Goal: Task Accomplishment & Management: Complete application form

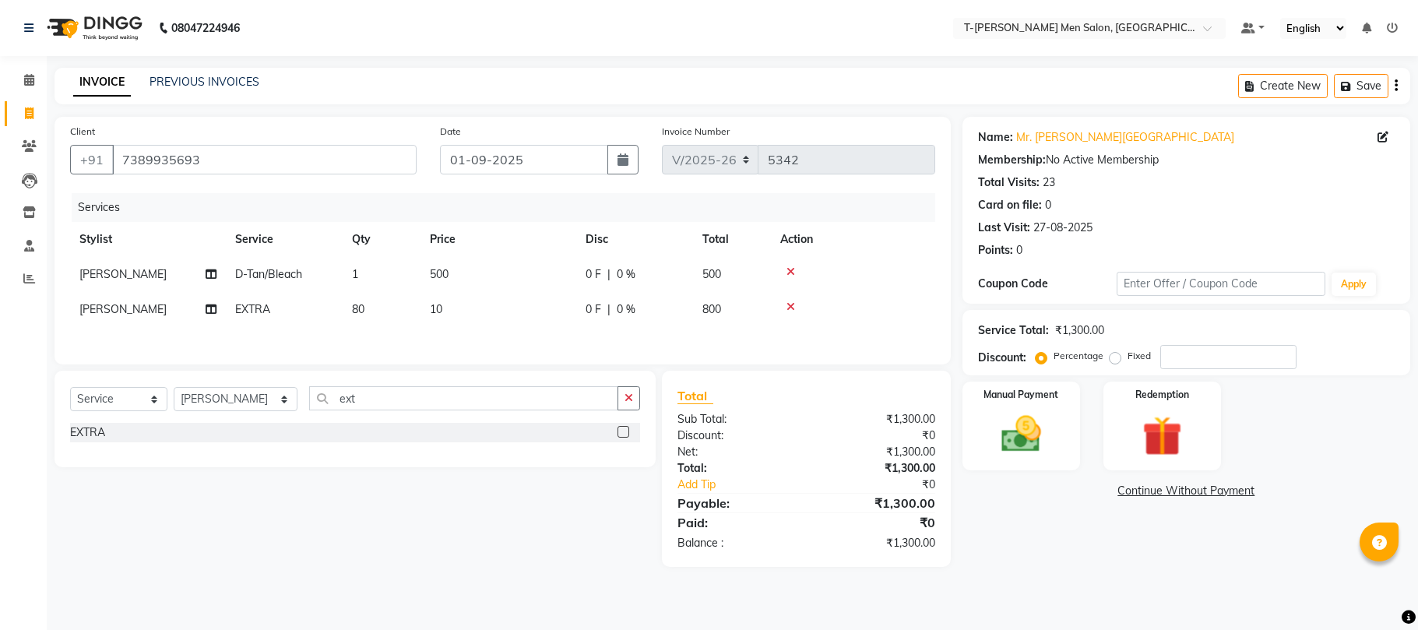
select select "4816"
select select "service"
select select "29178"
click at [618, 408] on button "button" at bounding box center [628, 398] width 23 height 24
click at [89, 526] on div "Haircut" at bounding box center [88, 523] width 37 height 16
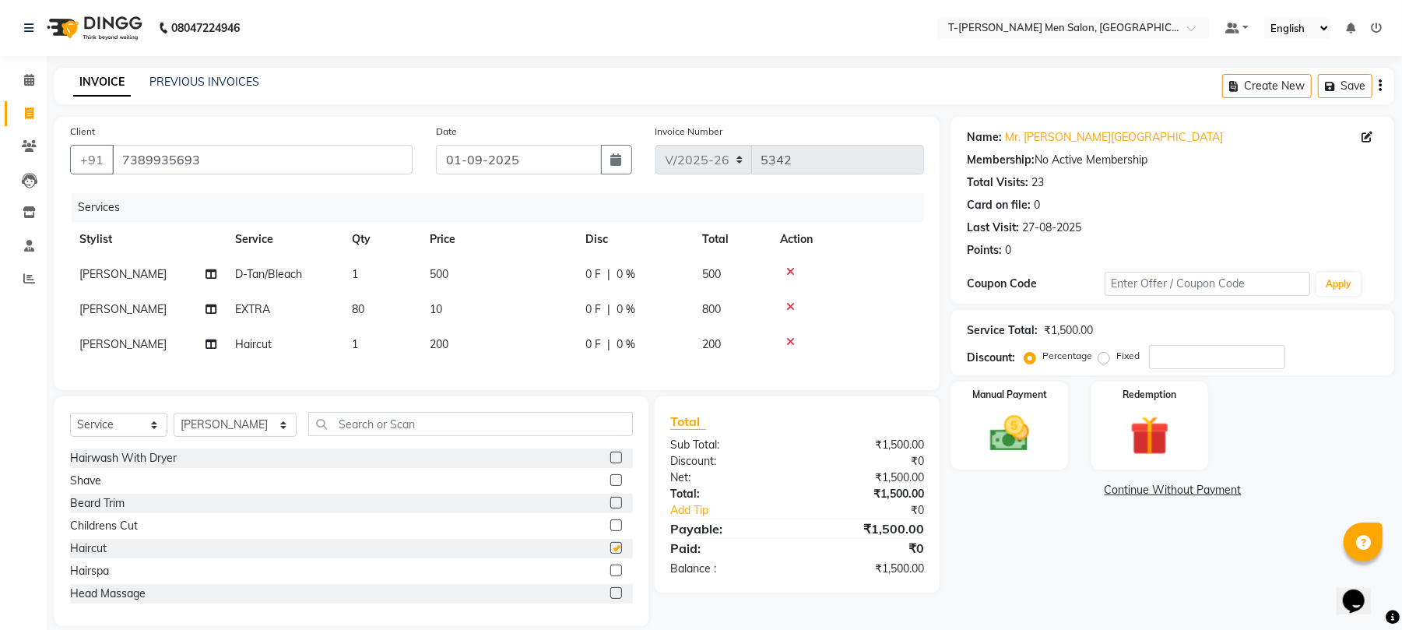
checkbox input "false"
click at [1212, 361] on input "number" at bounding box center [1217, 357] width 136 height 24
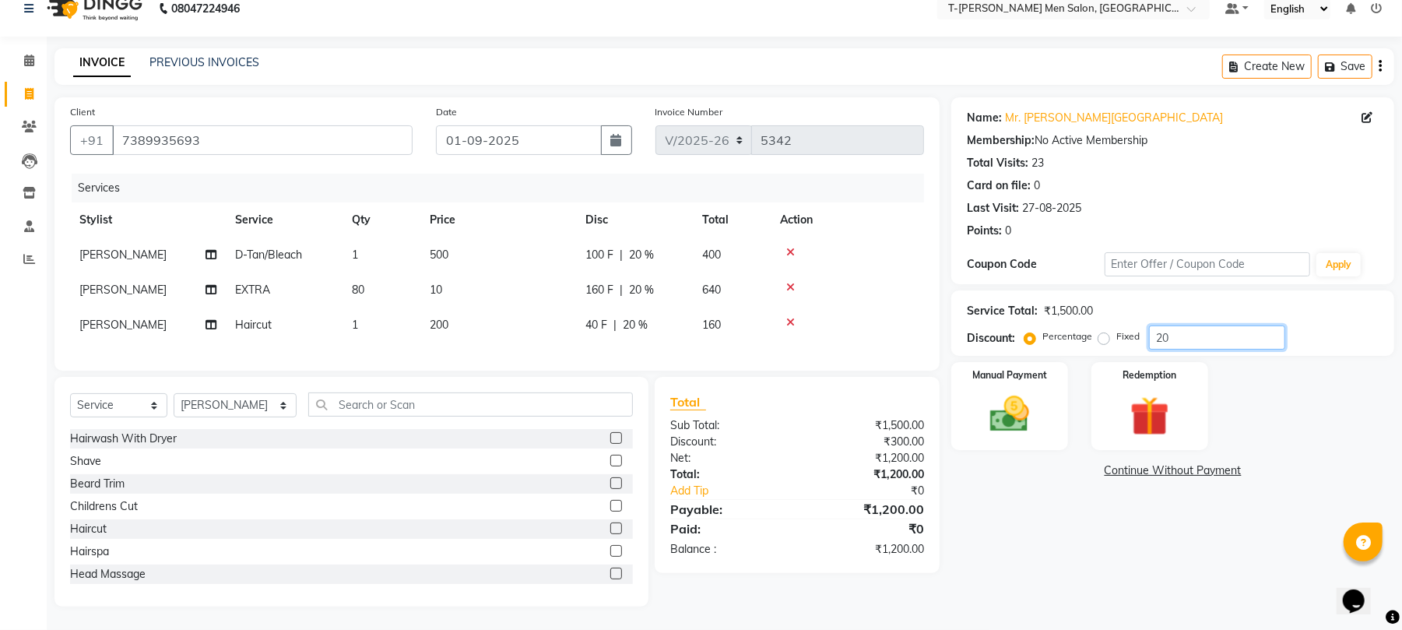
scroll to position [35, 0]
type input "20"
click at [1138, 463] on link "Continue Without Payment" at bounding box center [1173, 471] width 437 height 16
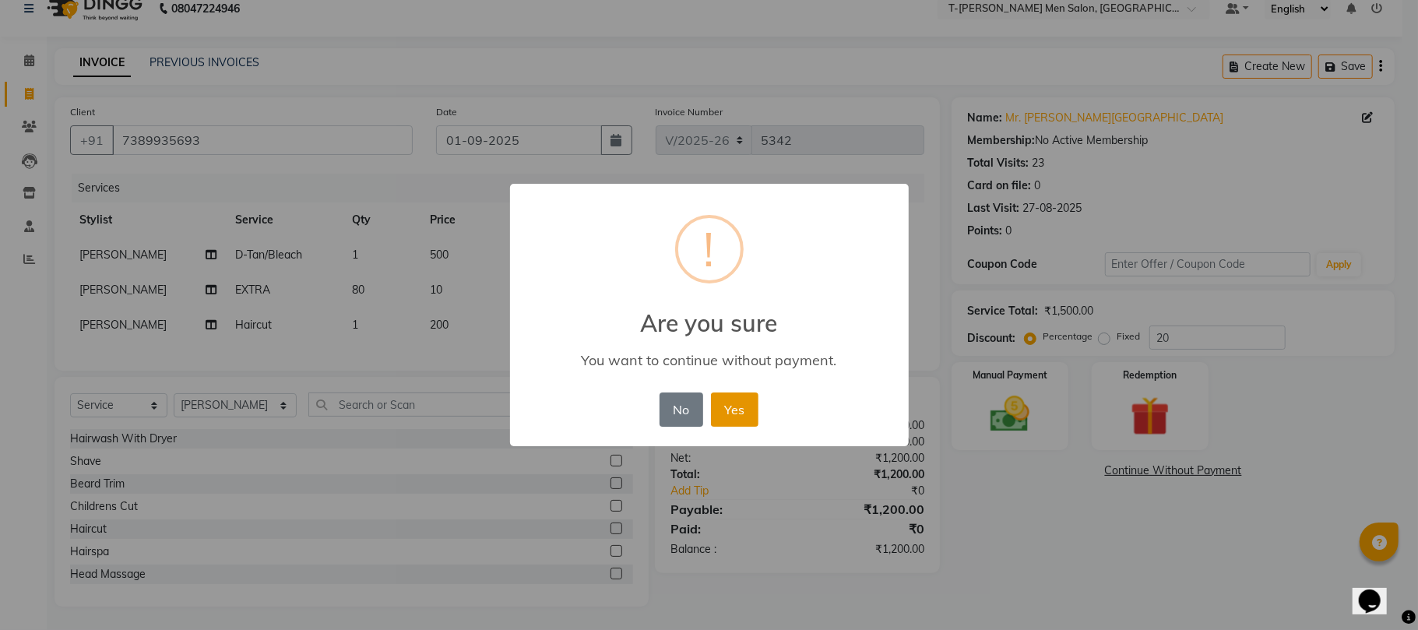
click at [754, 403] on button "Yes" at bounding box center [734, 409] width 47 height 34
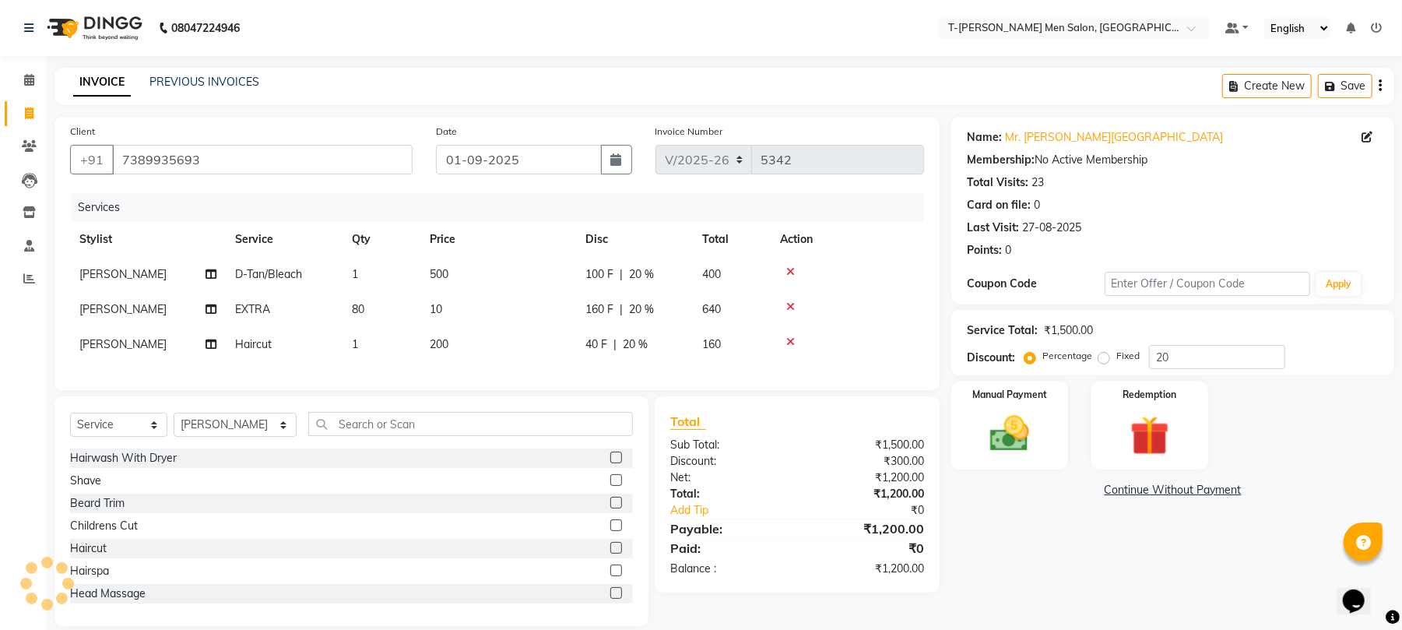
scroll to position [23, 0]
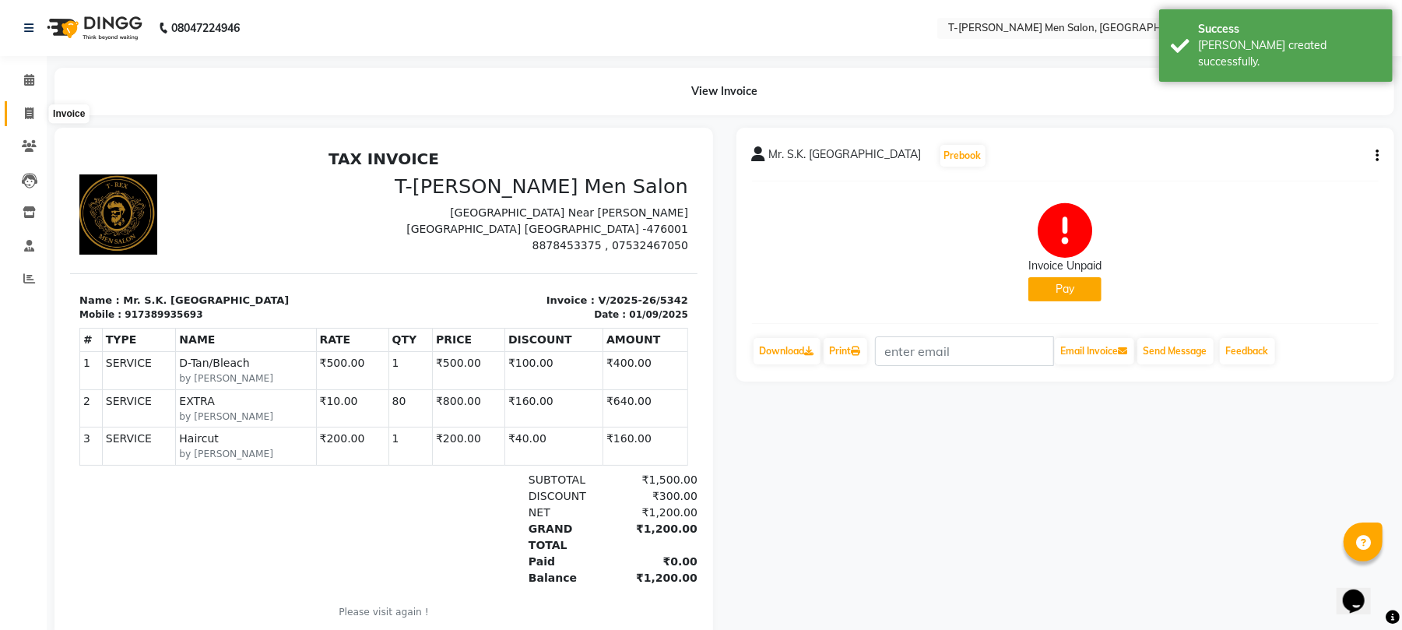
click at [32, 109] on icon at bounding box center [29, 113] width 9 height 12
select select "service"
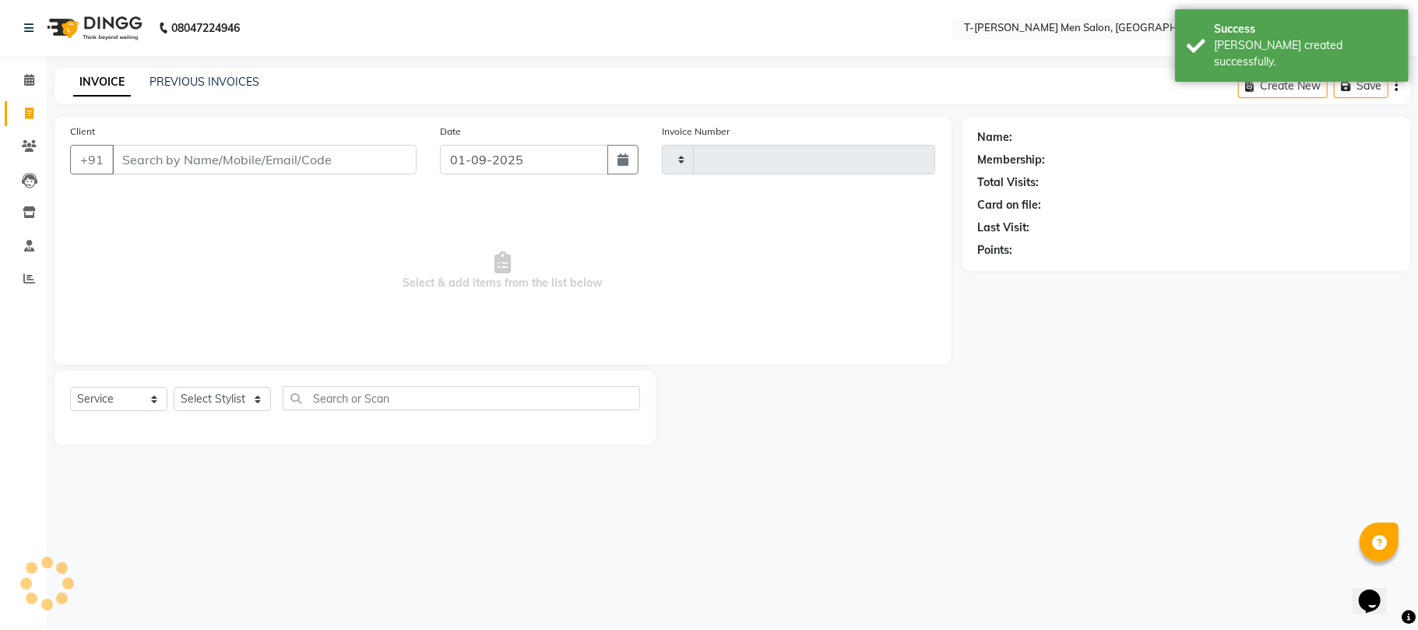
type input "5343"
select select "4816"
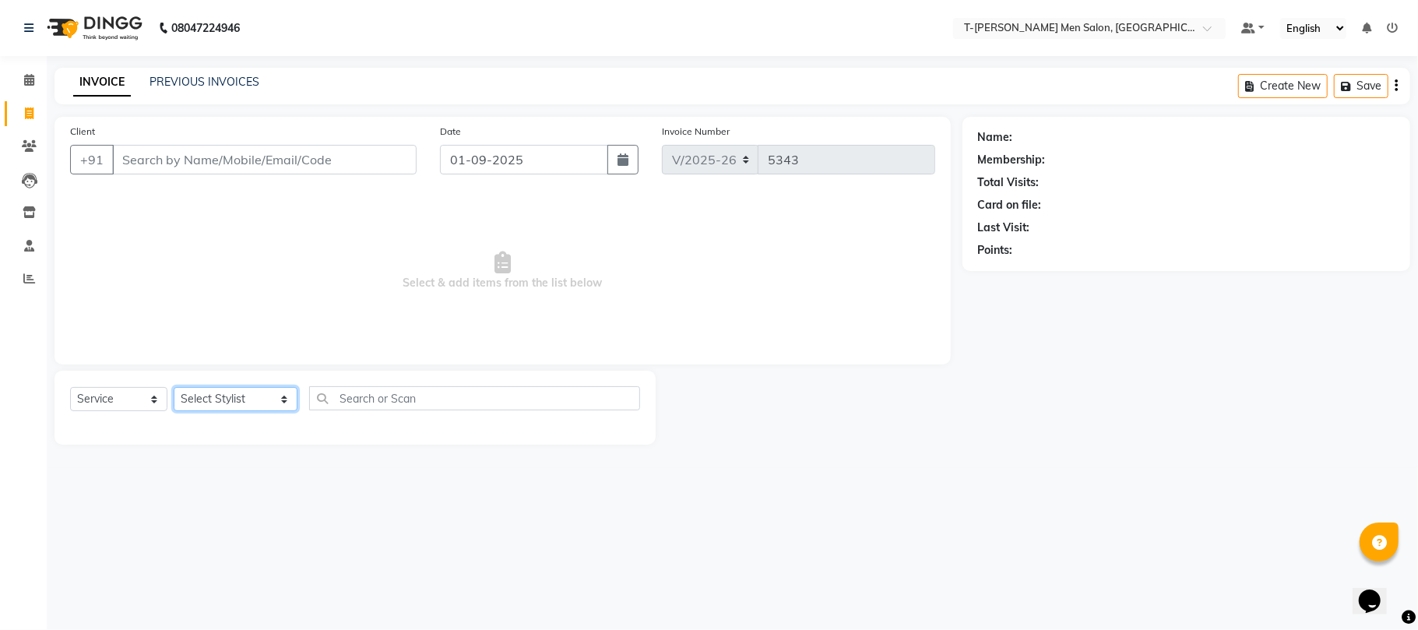
click at [237, 403] on select "Select Stylist Gorkh nath (goru) Haneef khan Jaswinder singh (Veeru) Jitendra S…" at bounding box center [236, 399] width 124 height 24
select select "29432"
click at [174, 387] on select "Select Stylist Gorkh nath (goru) Haneef khan Jaswinder singh (Veeru) Jitendra S…" at bounding box center [236, 399] width 124 height 24
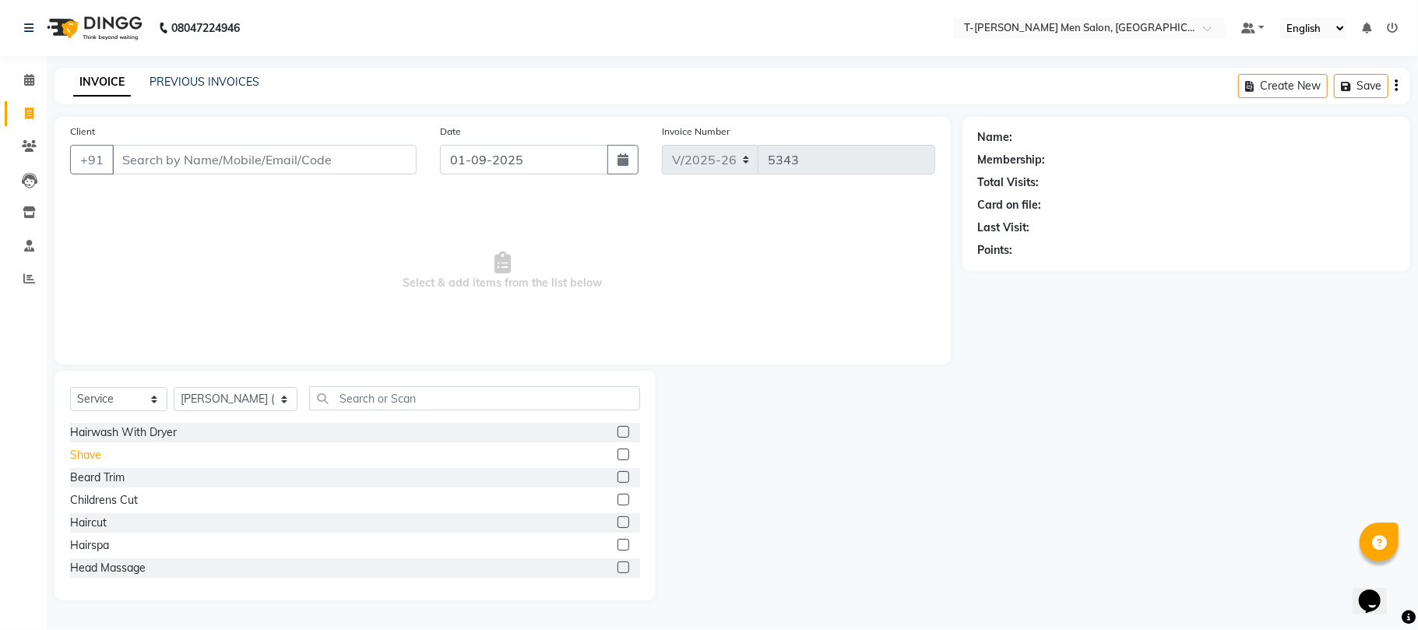
click at [97, 450] on div "Shave" at bounding box center [85, 455] width 31 height 16
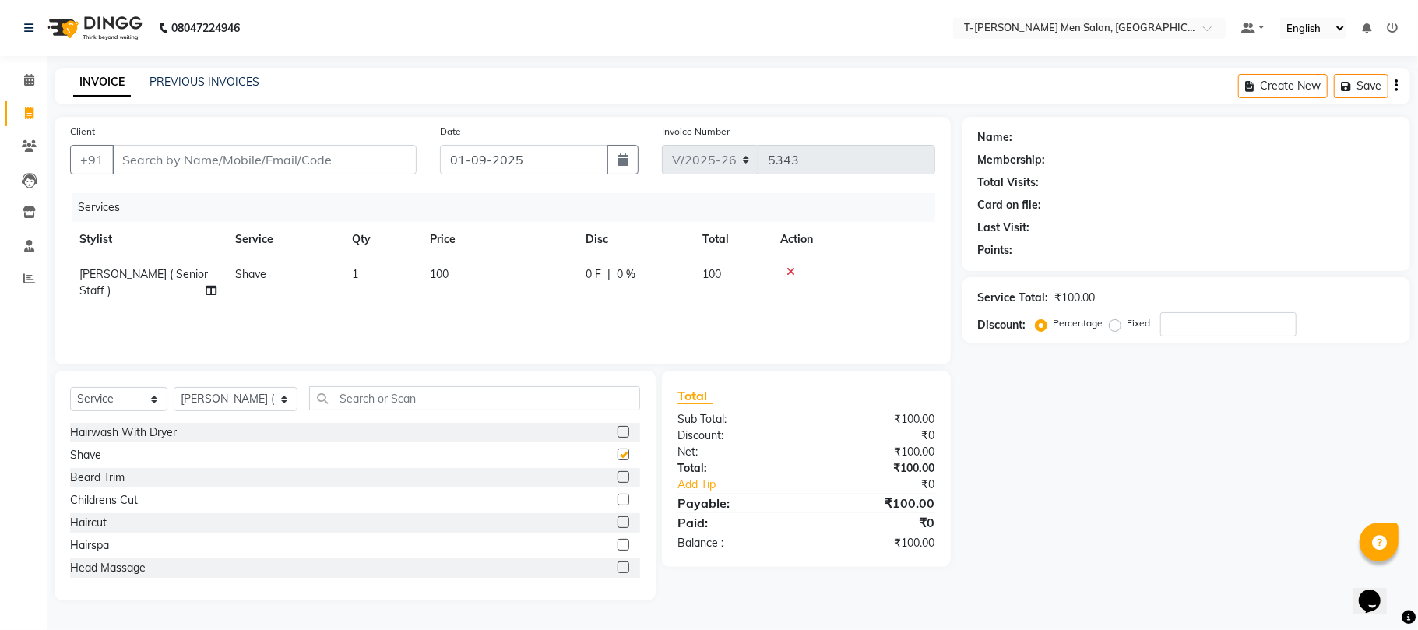
checkbox input "false"
click at [119, 444] on div "Hairwash With Dryer Shave Beard Trim Childrens Cut Haircut Hairspa Head Massage…" at bounding box center [355, 501] width 570 height 156
drag, startPoint x: 123, startPoint y: 434, endPoint x: 128, endPoint y: 427, distance: 8.3
click at [125, 433] on div "Hairwash With Dryer" at bounding box center [123, 432] width 107 height 16
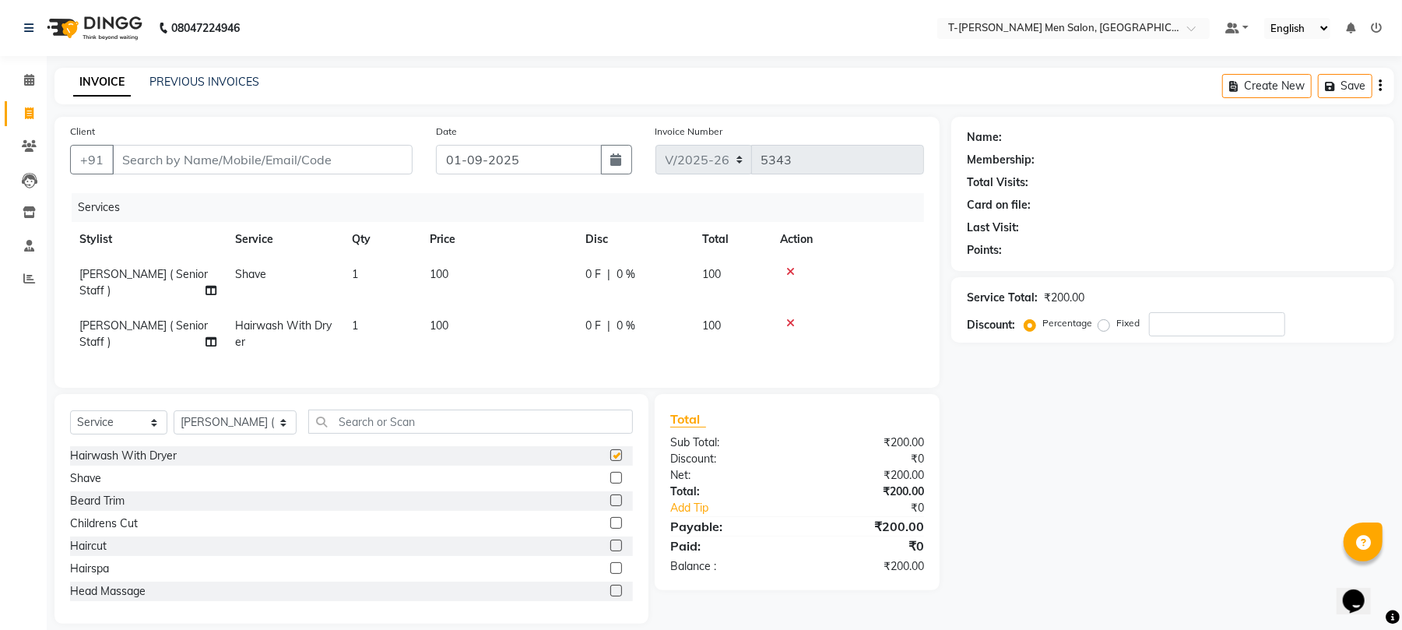
checkbox input "false"
click at [276, 175] on div "Client +91" at bounding box center [241, 155] width 366 height 64
click at [280, 164] on input "Client" at bounding box center [262, 160] width 301 height 30
type input "r"
type input "0"
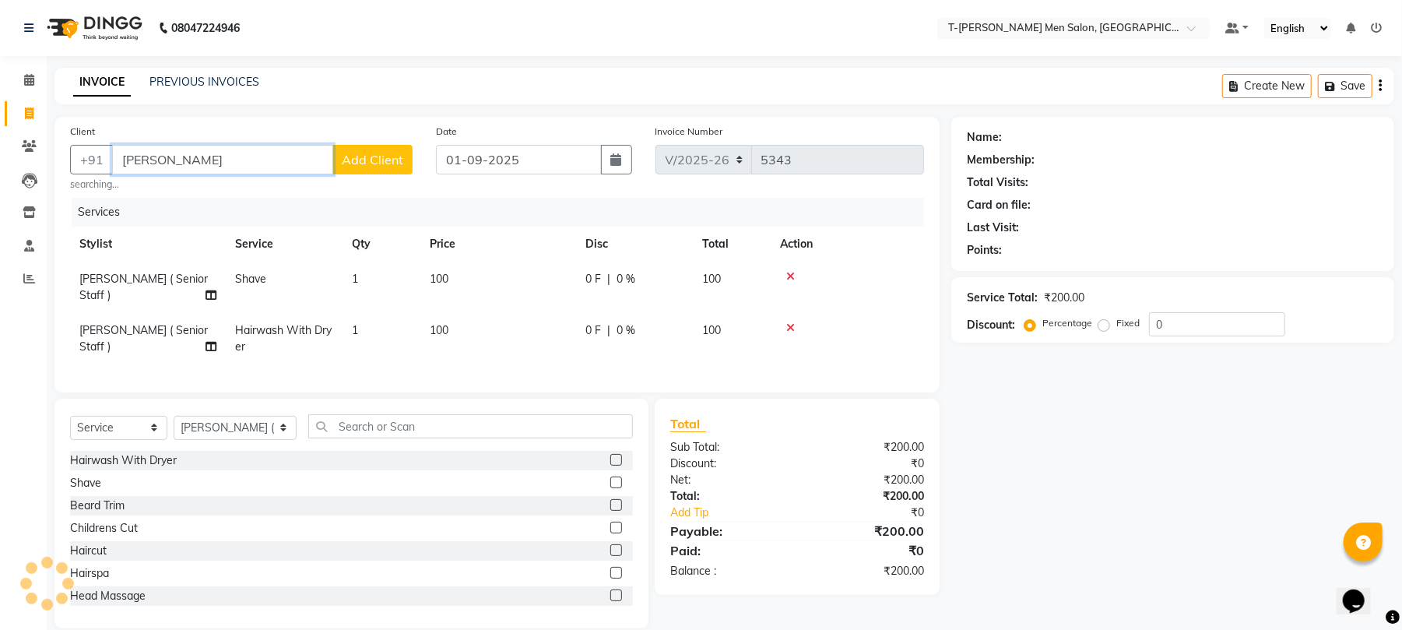
type input "ryan shar"
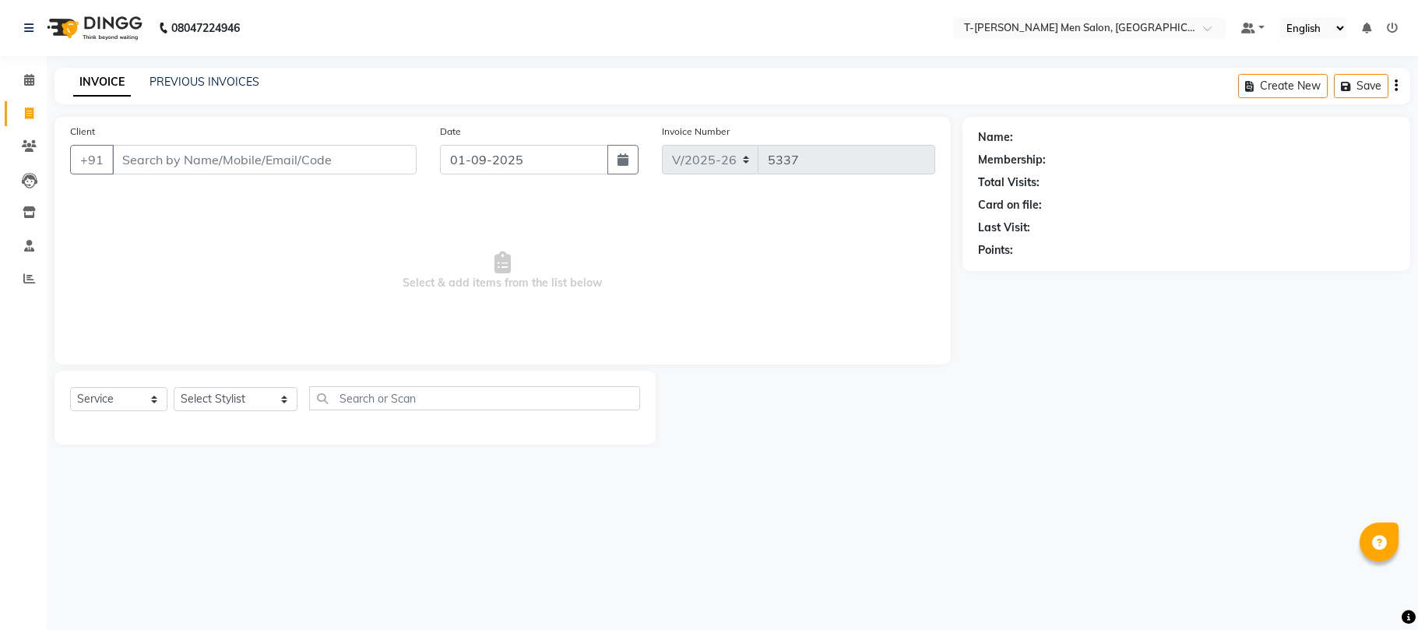
select select "4816"
select select "service"
click at [195, 397] on select "Select Stylist Gorkh nath (goru) Haneef khan Jaswinder singh (Veeru) Jitendra S…" at bounding box center [236, 399] width 124 height 24
select select "29432"
click at [174, 387] on select "Select Stylist Gorkh nath (goru) Haneef khan Jaswinder singh (Veeru) Jitendra S…" at bounding box center [236, 399] width 124 height 24
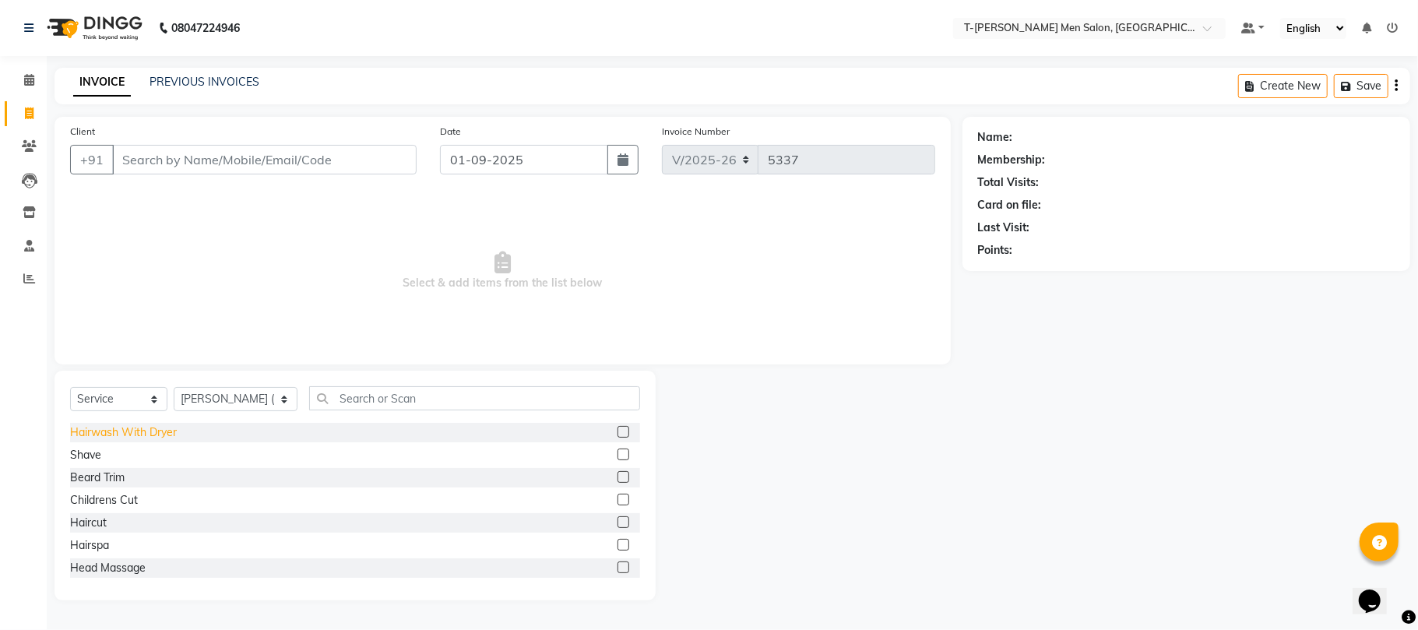
click at [115, 430] on div "Hairwash With Dryer" at bounding box center [123, 432] width 107 height 16
checkbox input "false"
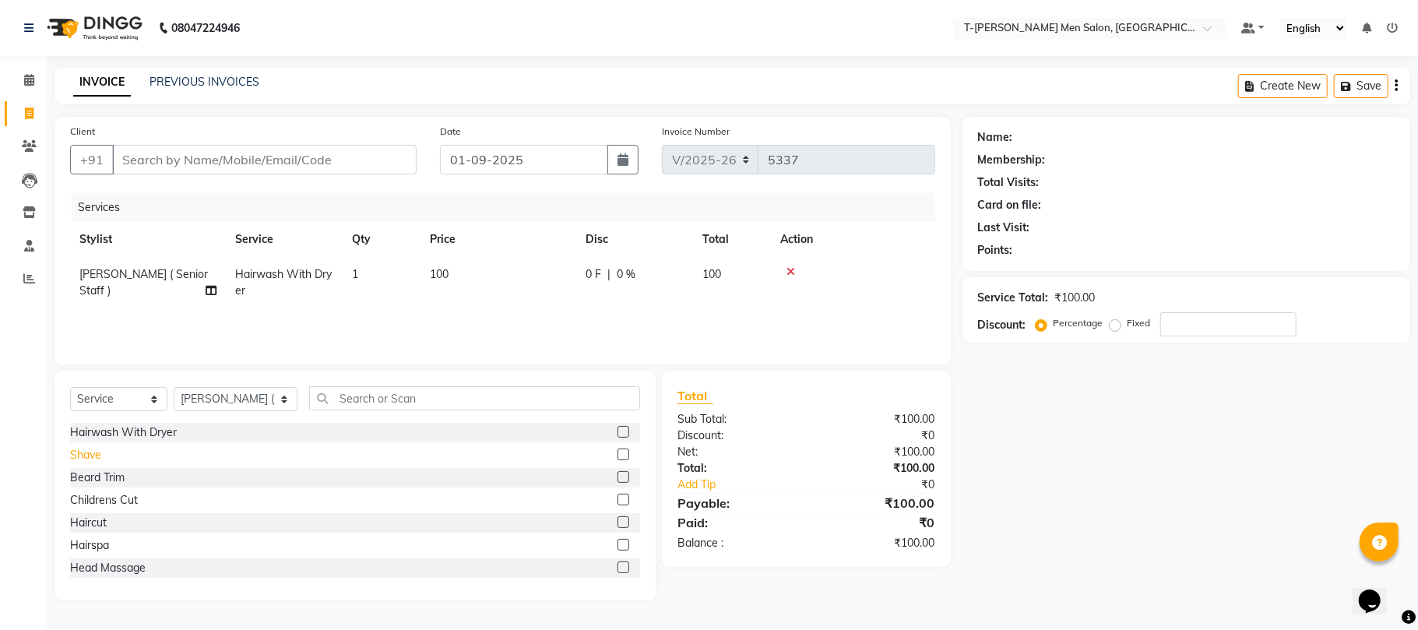
click at [86, 452] on div "Shave" at bounding box center [85, 455] width 31 height 16
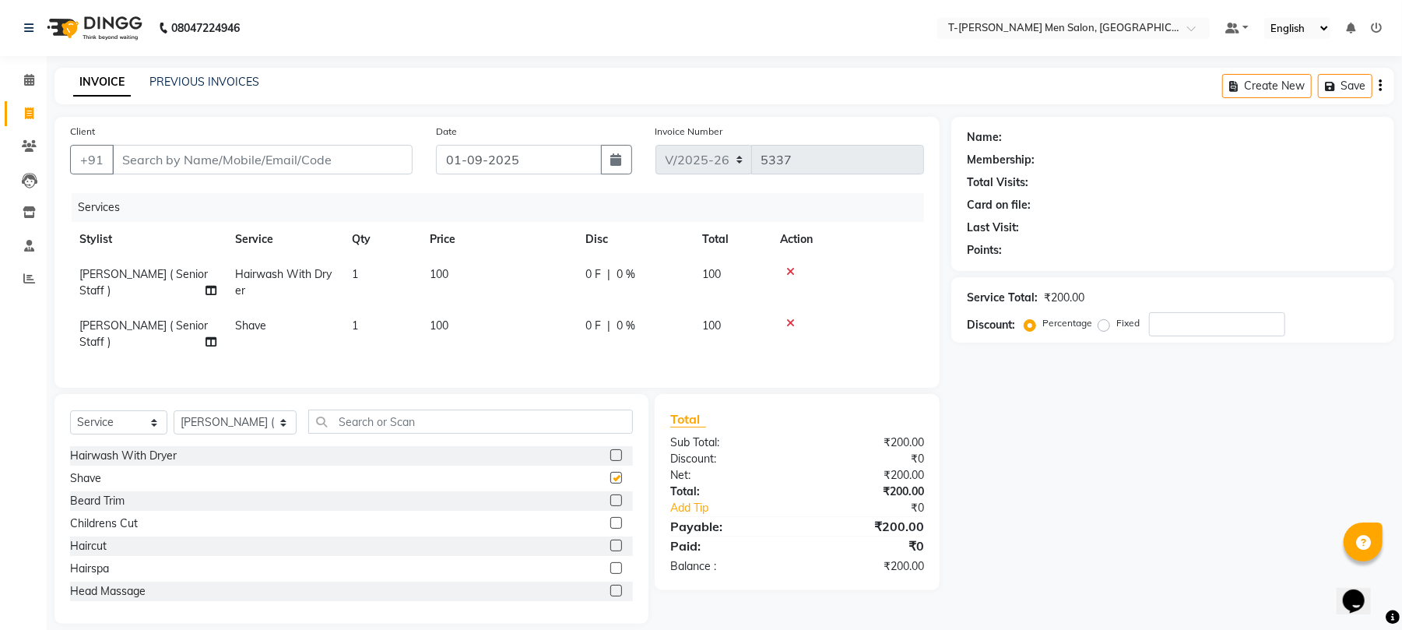
checkbox input "false"
click at [216, 162] on input "Client" at bounding box center [262, 160] width 301 height 30
type input "r"
type input "0"
type input "9977730053"
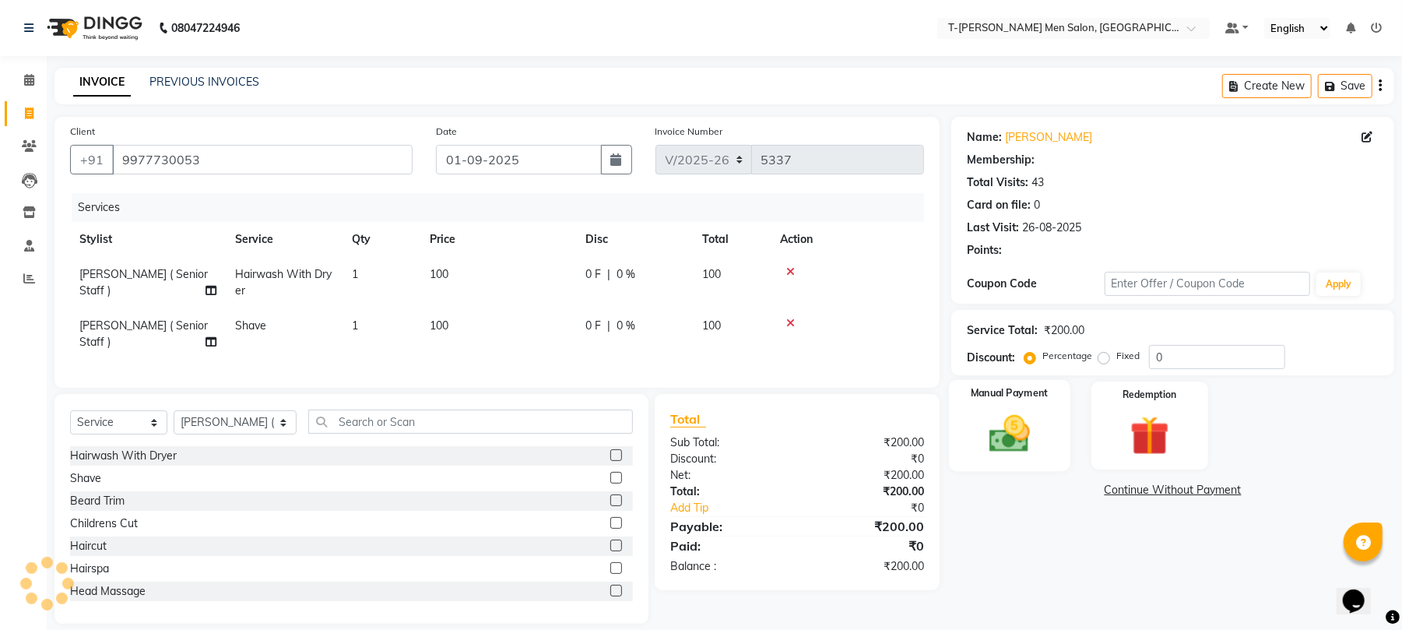
click at [998, 431] on img at bounding box center [1009, 433] width 67 height 47
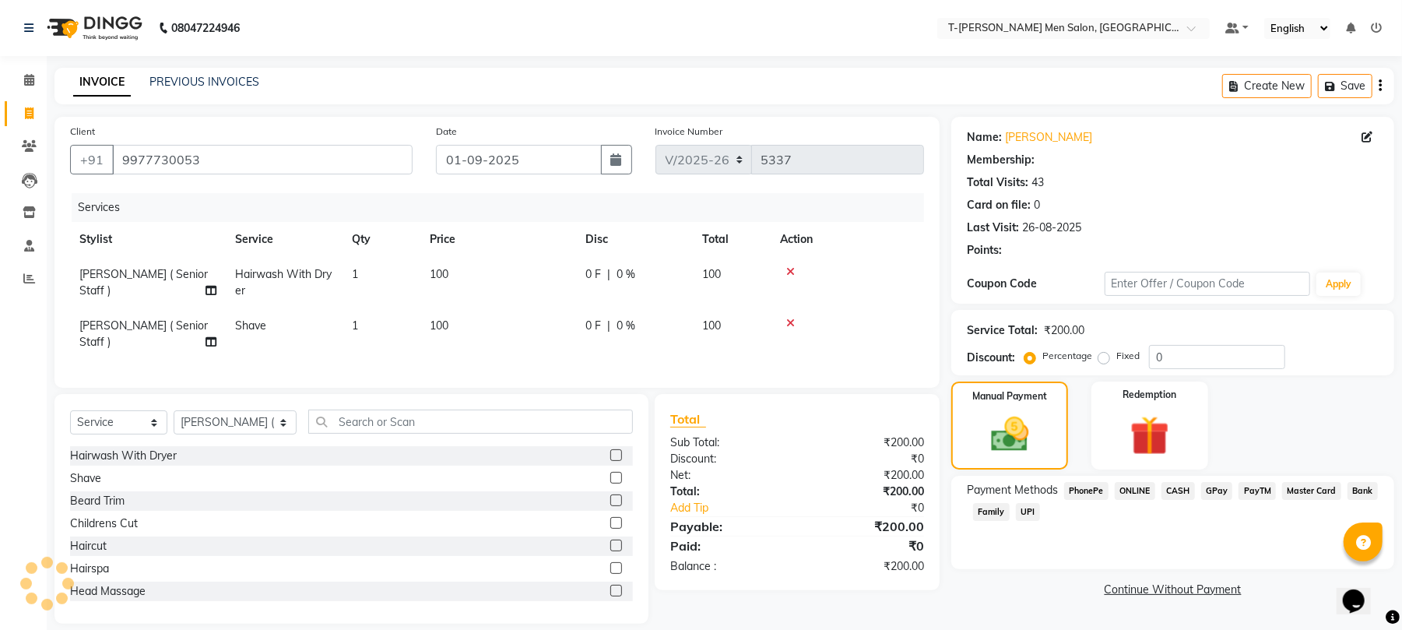
click at [1177, 496] on span "CASH" at bounding box center [1178, 491] width 33 height 18
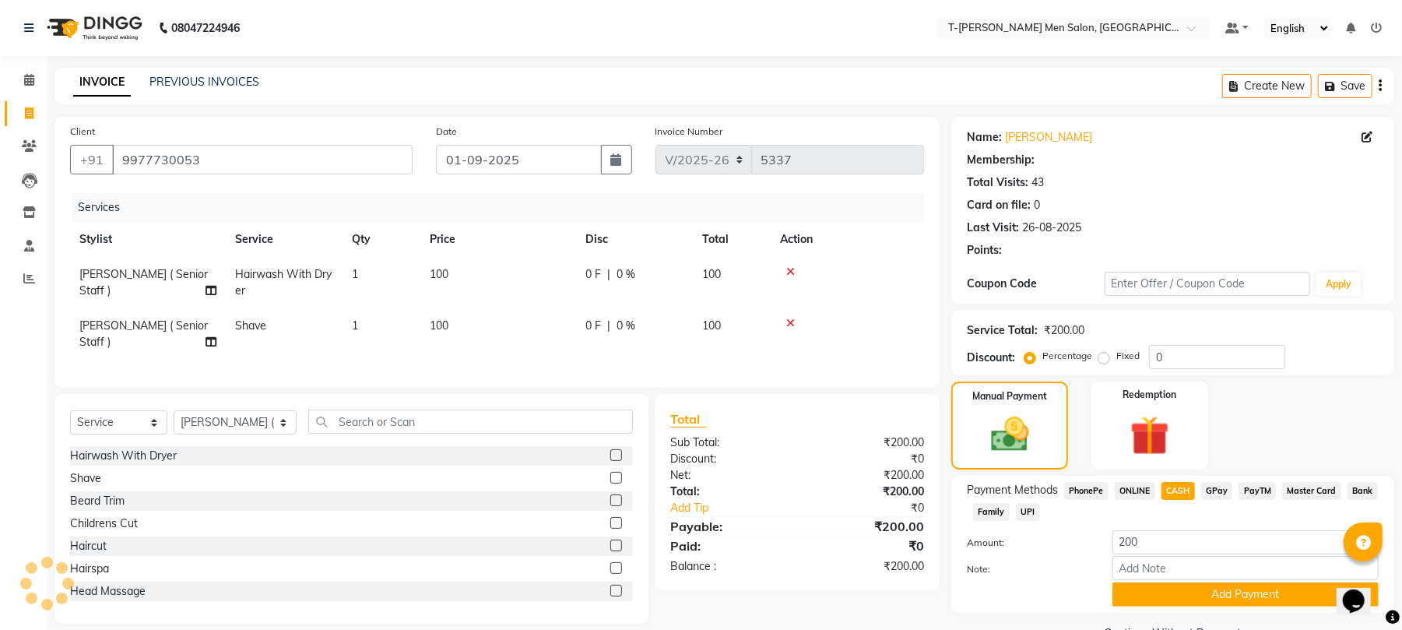
drag, startPoint x: 1142, startPoint y: 586, endPoint x: 1123, endPoint y: 568, distance: 25.4
click at [1137, 583] on button "Add Payment" at bounding box center [1246, 594] width 266 height 24
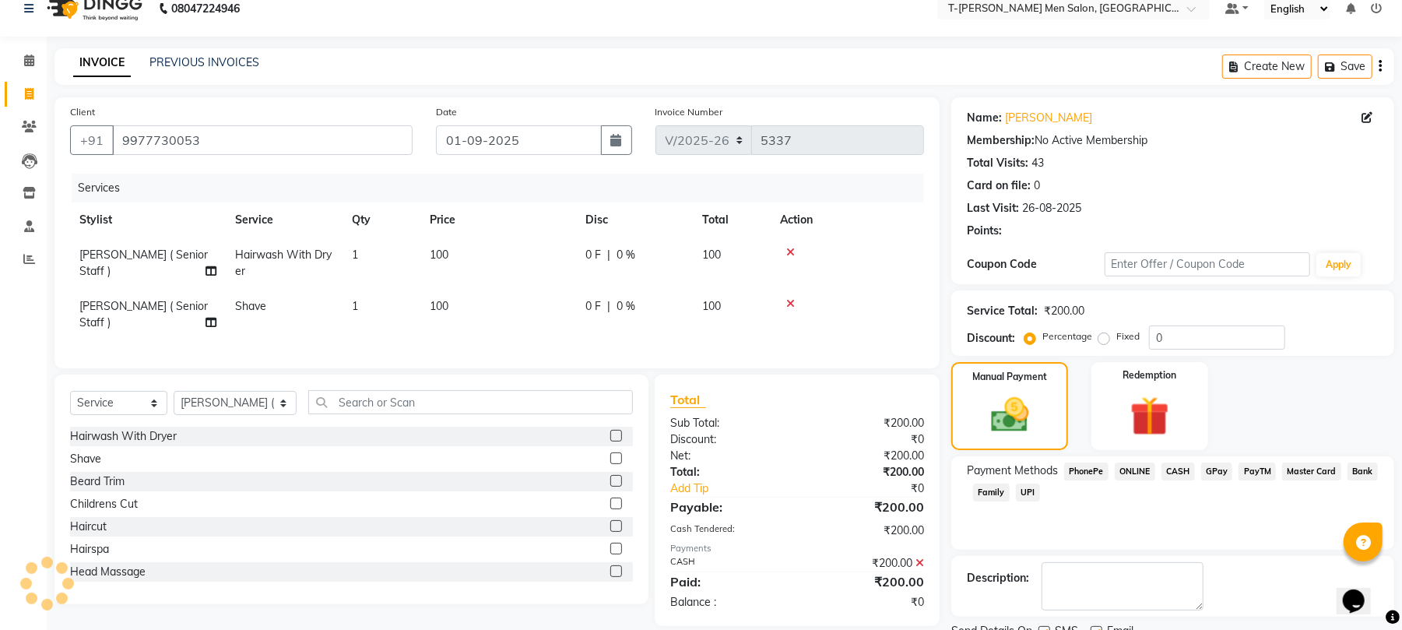
scroll to position [84, 0]
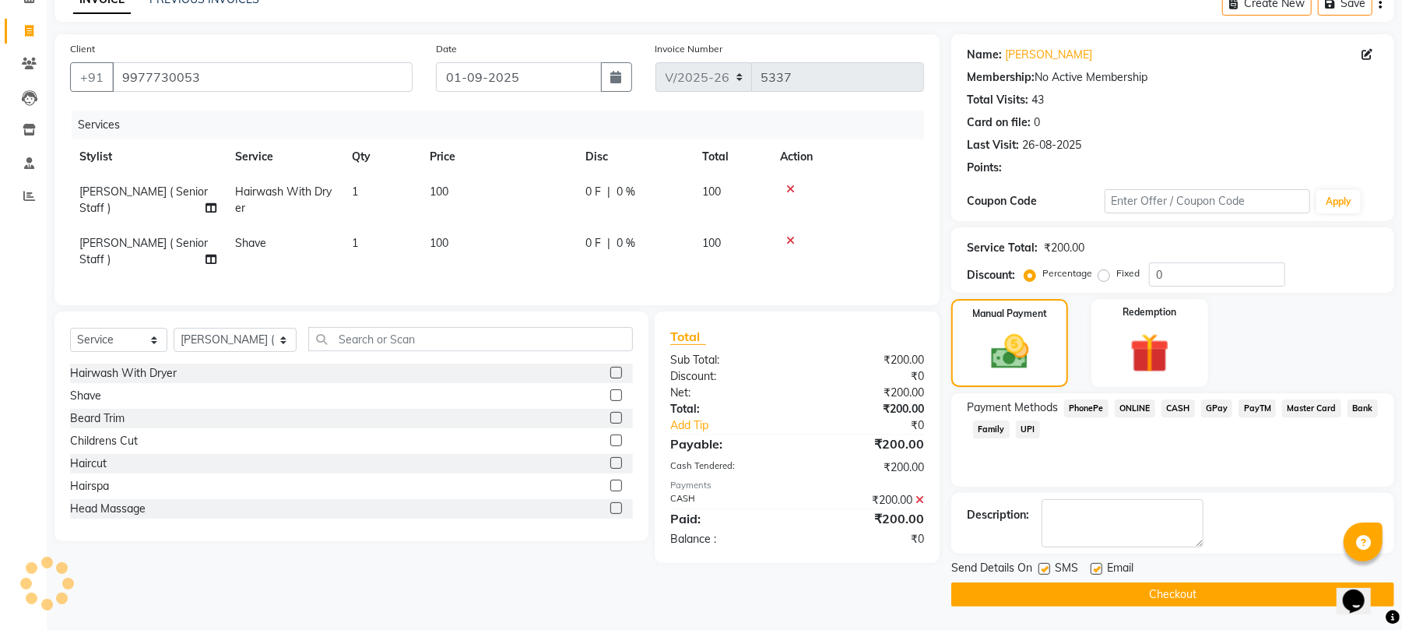
click at [1094, 572] on label at bounding box center [1097, 569] width 12 height 12
click at [1094, 572] on input "checkbox" at bounding box center [1096, 570] width 10 height 10
checkbox input "false"
click at [1085, 592] on button "Checkout" at bounding box center [1173, 594] width 443 height 24
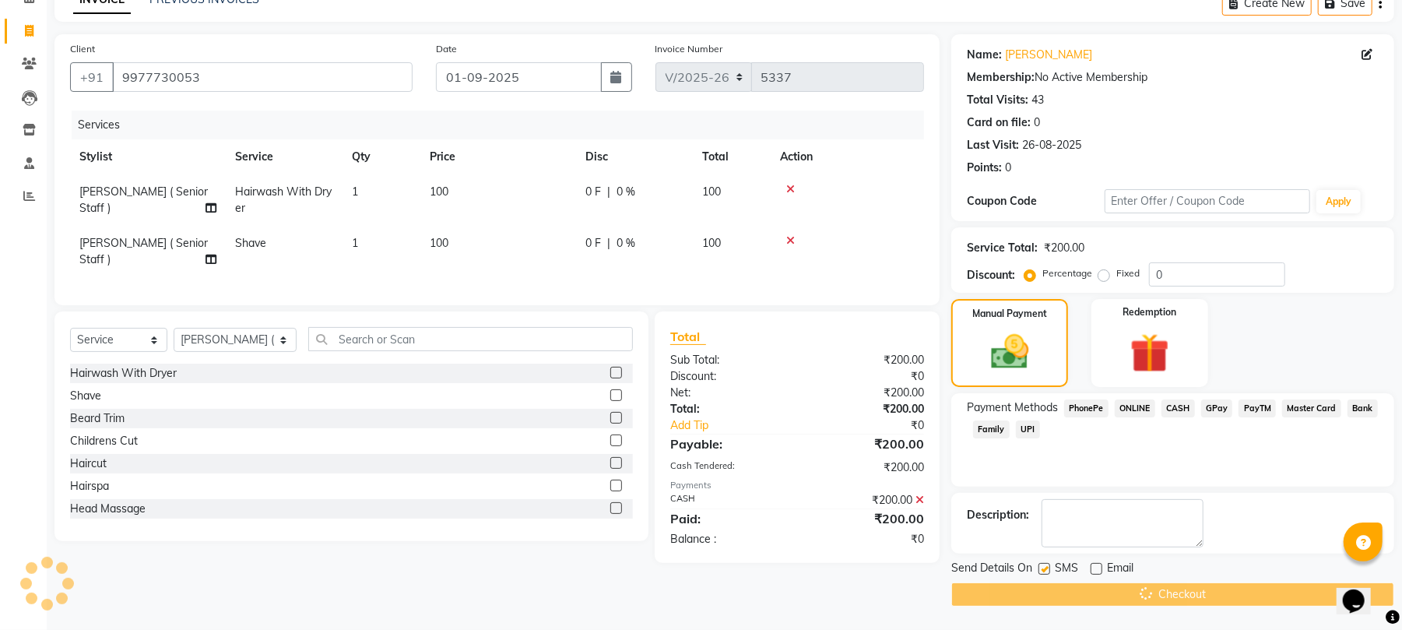
scroll to position [26, 0]
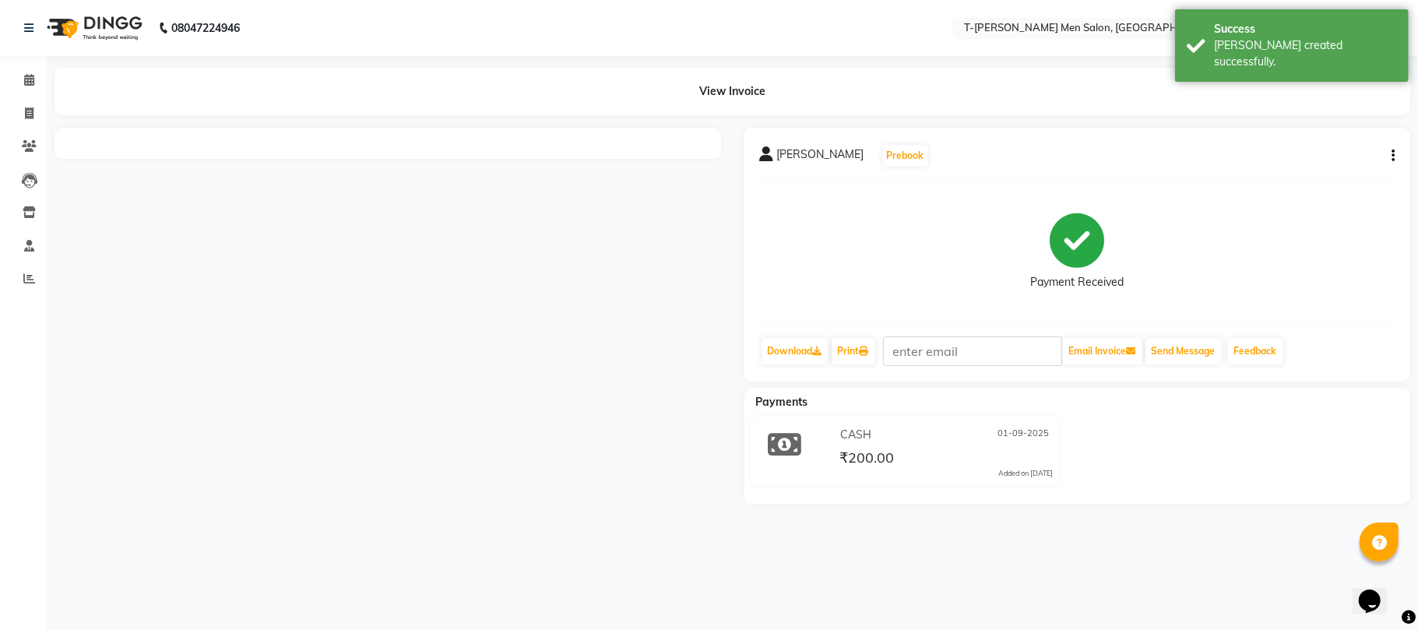
click at [29, 98] on li "Invoice" at bounding box center [23, 113] width 47 height 33
click at [26, 113] on icon at bounding box center [29, 113] width 9 height 12
select select "service"
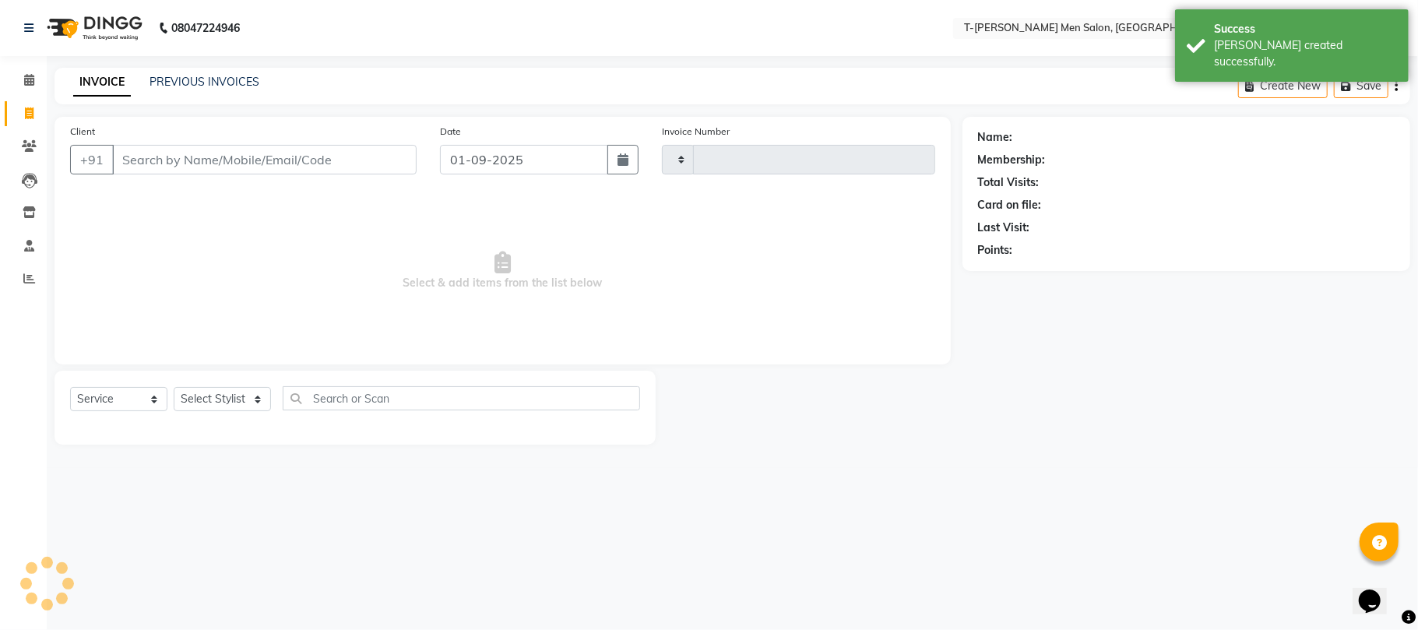
type input "5344"
select select "4816"
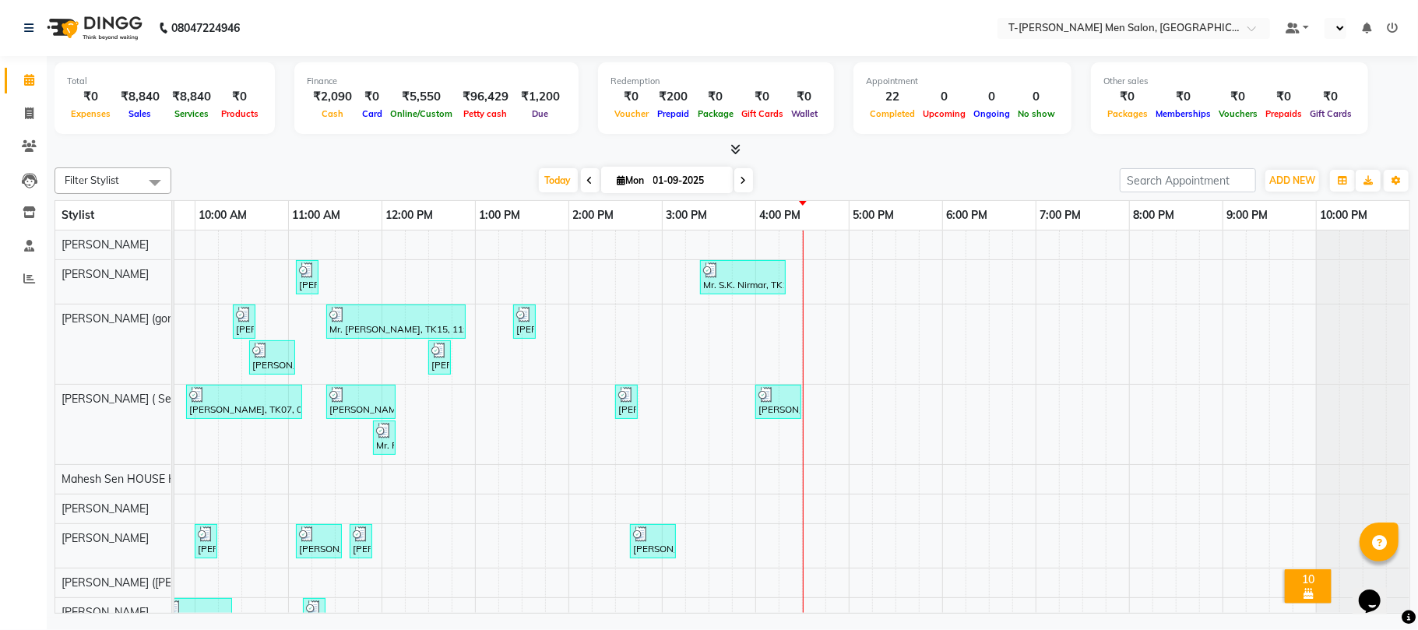
select select "en"
click at [30, 113] on icon at bounding box center [29, 113] width 9 height 12
select select "service"
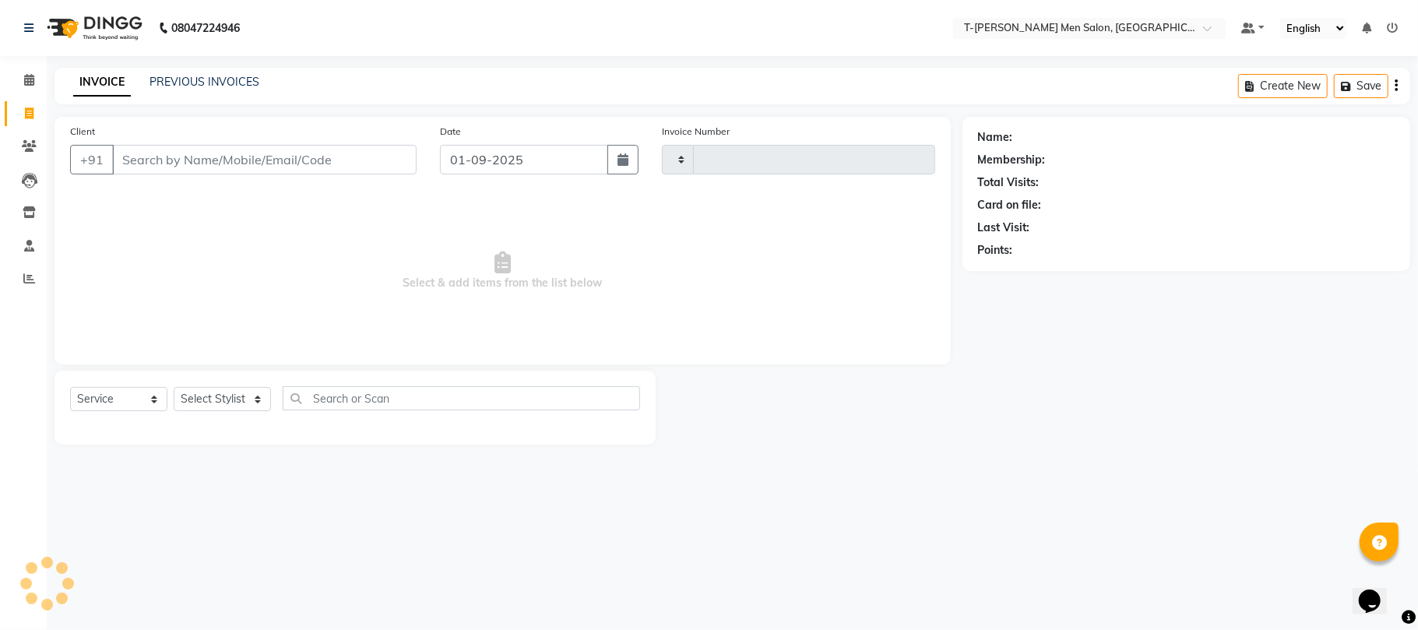
type input "5344"
select select "4816"
